Goal: Task Accomplishment & Management: Complete application form

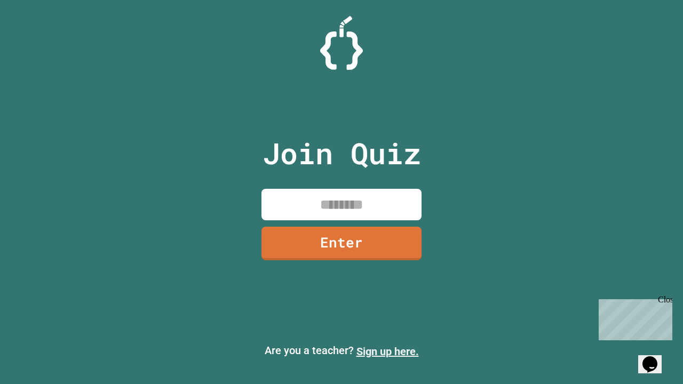
click at [388, 352] on link "Sign up here." at bounding box center [388, 351] width 62 height 13
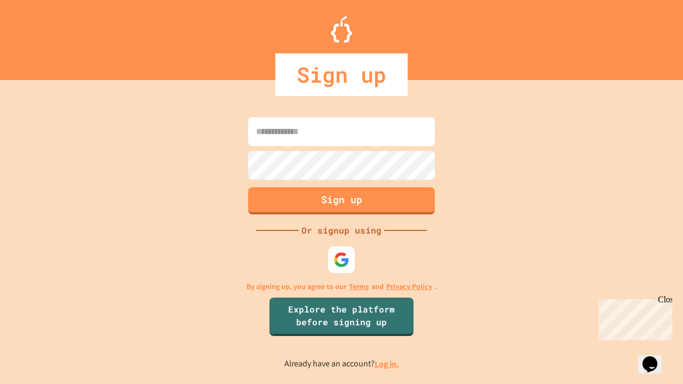
click at [388, 364] on link "Log in." at bounding box center [387, 364] width 25 height 11
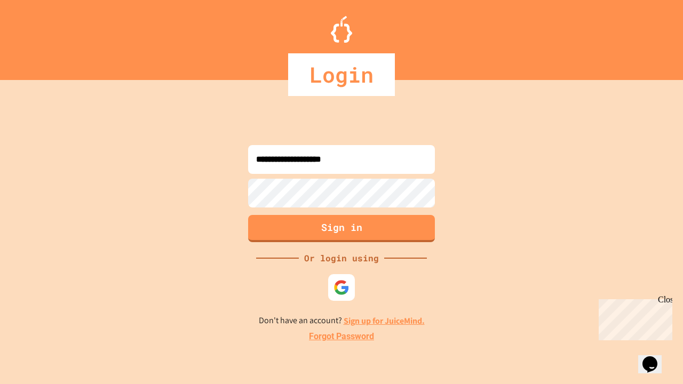
type input "**********"
